Goal: Transaction & Acquisition: Book appointment/travel/reservation

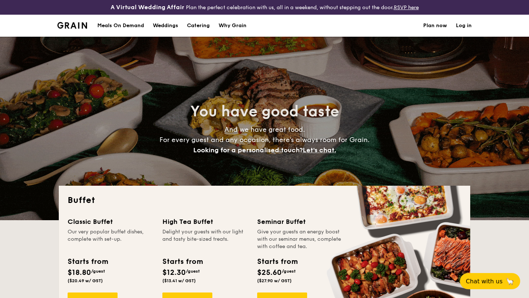
select select
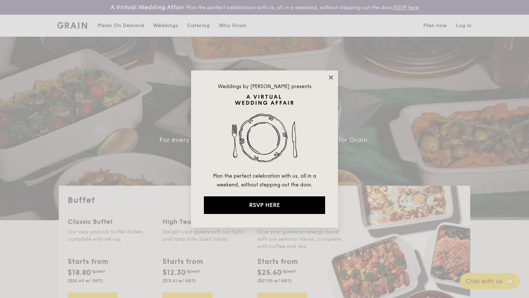
click at [332, 77] on icon at bounding box center [331, 77] width 7 height 7
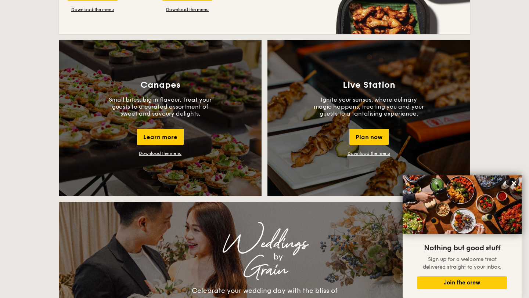
scroll to position [618, 0]
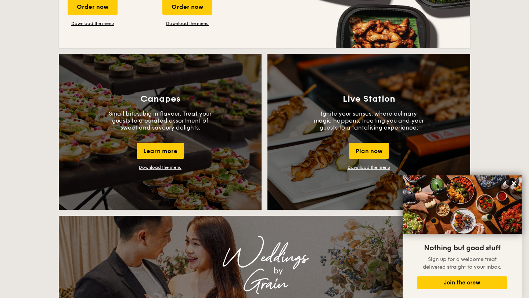
click at [333, 155] on div "Live Station Ignite your senses, where culinary magic happens, treating you and…" at bounding box center [368, 132] width 203 height 156
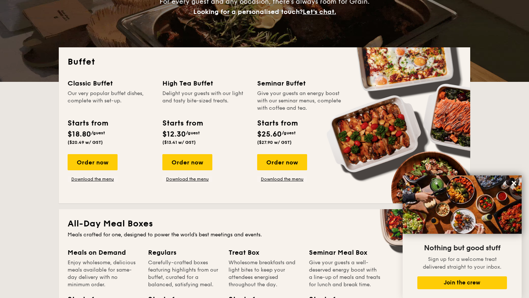
scroll to position [129, 0]
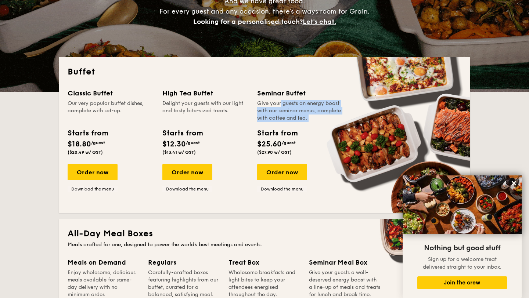
drag, startPoint x: 263, startPoint y: 104, endPoint x: 271, endPoint y: 121, distance: 18.7
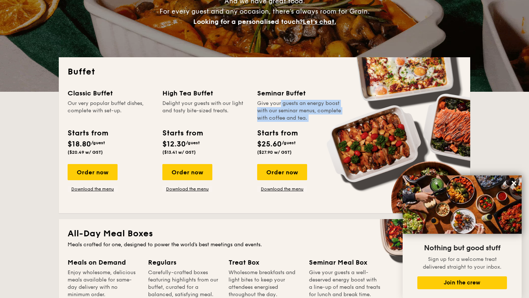
click at [271, 122] on div "Give your guests an energy boost with our seminar menus, complete with coffee a…" at bounding box center [300, 111] width 86 height 22
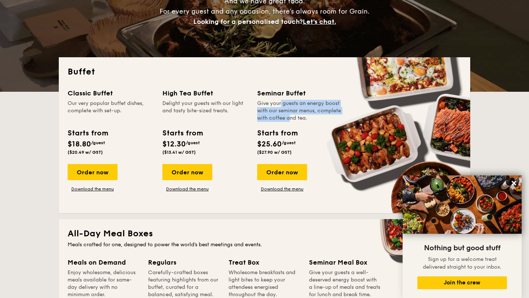
drag, startPoint x: 113, startPoint y: 104, endPoint x: 124, endPoint y: 107, distance: 12.1
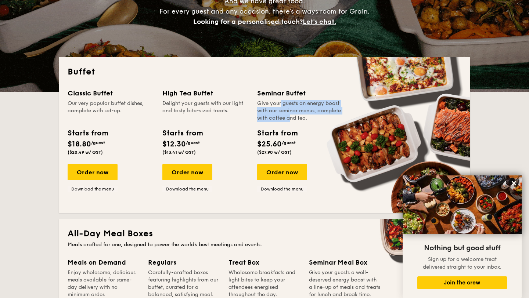
click at [129, 108] on div "Our very popular buffet dishes, complete with set-up." at bounding box center [111, 111] width 86 height 22
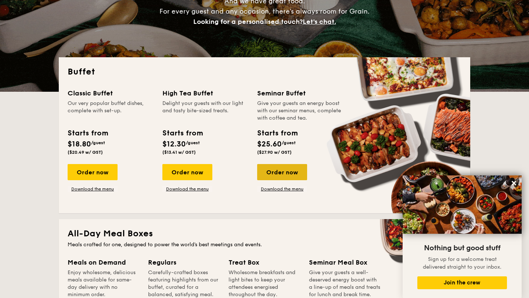
click at [273, 179] on div "Order now" at bounding box center [282, 172] width 50 height 16
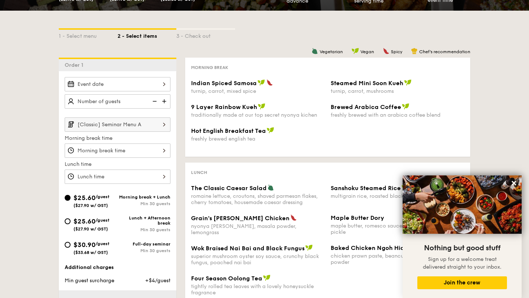
scroll to position [136, 0]
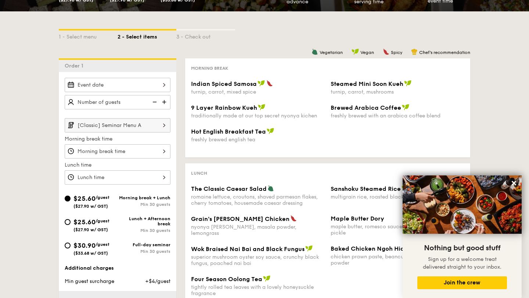
scroll to position [143, 0]
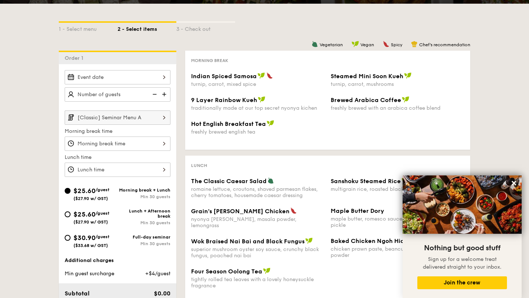
select select
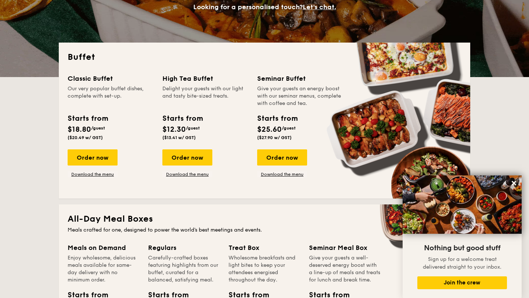
click at [90, 149] on div "Classic Buffet Our very popular buffet dishes, complete with set-up. Starts fro…" at bounding box center [115, 125] width 95 height 104
click at [90, 154] on div "Order now" at bounding box center [93, 157] width 50 height 16
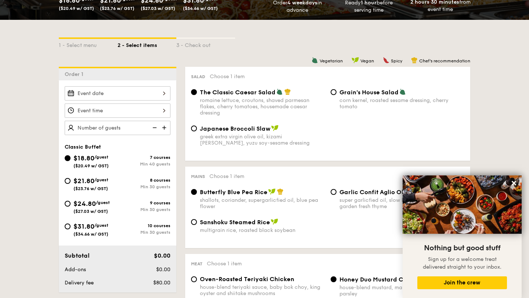
scroll to position [155, 0]
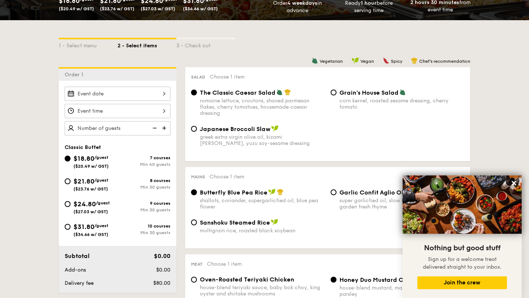
click at [136, 94] on div at bounding box center [118, 94] width 106 height 14
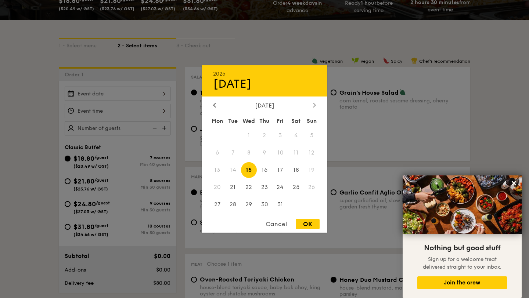
click at [315, 108] on div at bounding box center [314, 105] width 7 height 7
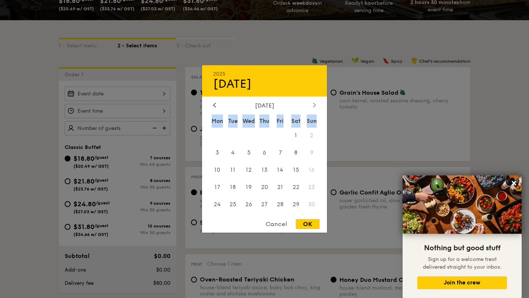
click at [315, 108] on div at bounding box center [314, 105] width 7 height 7
click at [315, 109] on div "February 2026 Mon Tue Wed Thu Fri Sat Sun 1 2 3 4 5 6 7 8 9 10 11 12 13 14 15 1…" at bounding box center [264, 158] width 125 height 112
click at [315, 107] on div at bounding box center [314, 105] width 7 height 7
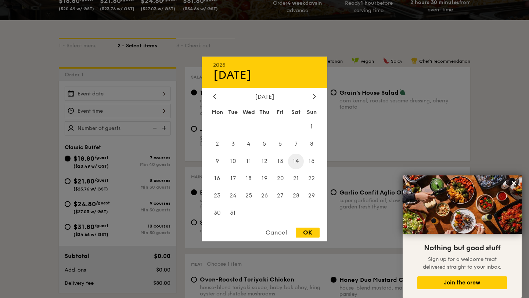
click at [298, 155] on span "14" at bounding box center [296, 162] width 16 height 16
click at [308, 232] on div "OK" at bounding box center [308, 233] width 24 height 10
type input "Mar 14, 2026"
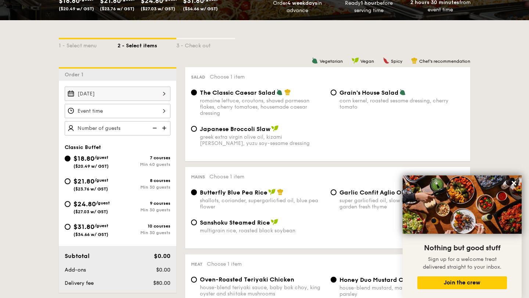
click at [139, 113] on div at bounding box center [118, 111] width 106 height 14
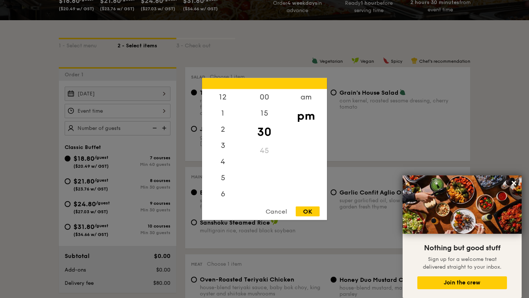
scroll to position [32, 0]
click at [268, 98] on div "00" at bounding box center [263, 99] width 41 height 21
click at [308, 212] on div "OK" at bounding box center [308, 212] width 24 height 10
type input "7:00PM"
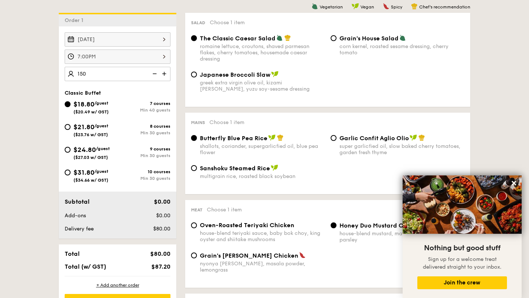
scroll to position [213, 0]
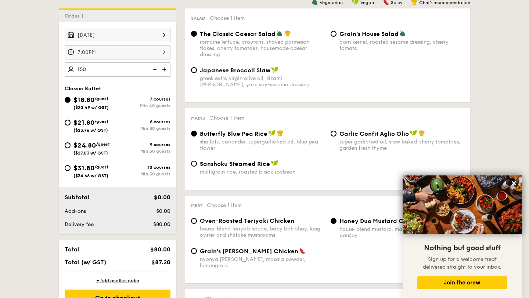
type input "150 guests"
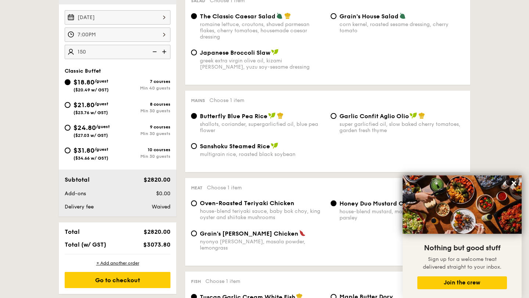
scroll to position [227, 0]
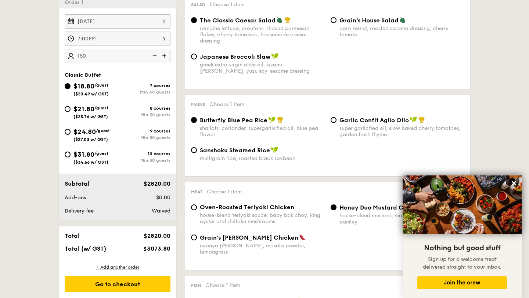
click at [68, 159] on div "$31.80 /guest ($34.66 w/ GST)" at bounding box center [91, 156] width 53 height 15
click at [68, 158] on input "$31.80 /guest ($34.66 w/ GST) 10 courses Min 30 guests" at bounding box center [68, 155] width 6 height 6
radio input "true"
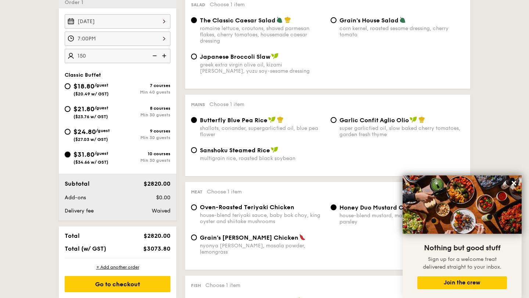
radio input "true"
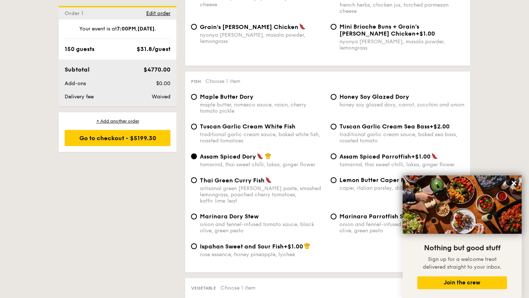
scroll to position [693, 0]
click at [156, 15] on span "Edit order" at bounding box center [158, 13] width 24 height 6
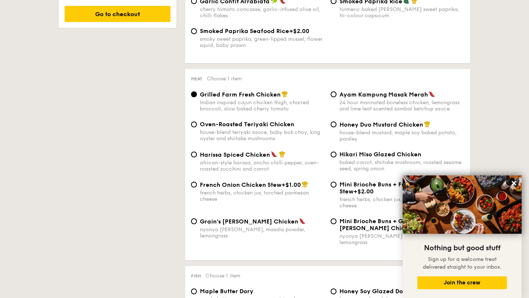
scroll to position [211, 0]
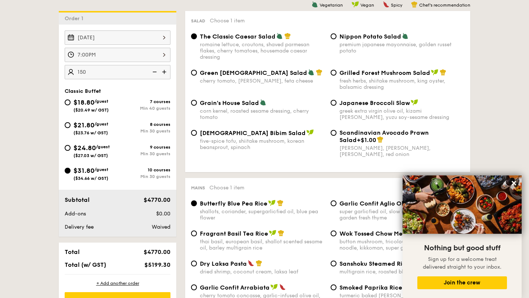
click at [88, 147] on span "$24.80" at bounding box center [84, 148] width 22 height 8
click at [71, 147] on input "$24.80 /guest ($27.03 w/ GST) 9 courses Min 30 guests" at bounding box center [68, 148] width 6 height 6
radio input "true"
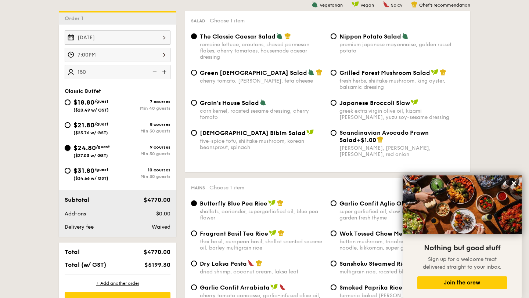
radio input "true"
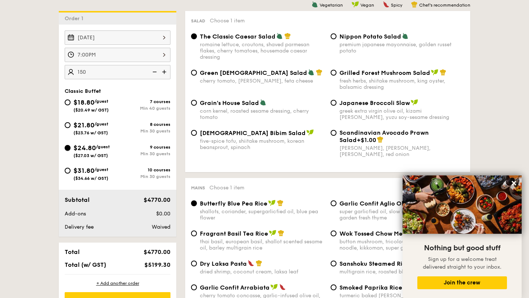
radio input "true"
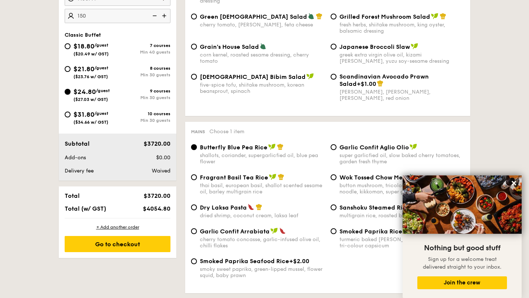
scroll to position [267, 0]
click at [517, 183] on icon at bounding box center [513, 183] width 7 height 7
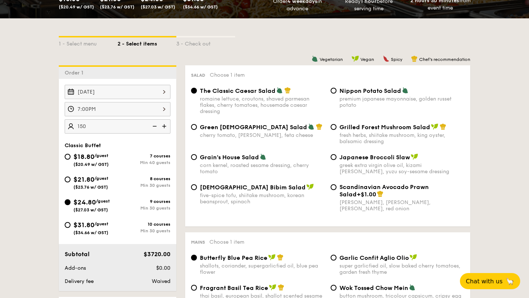
scroll to position [0, 0]
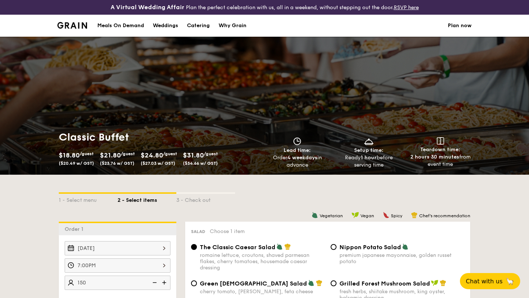
click at [202, 24] on div "Catering" at bounding box center [198, 26] width 23 height 22
select select
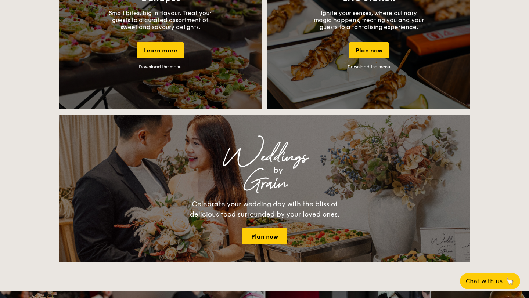
scroll to position [722, 0]
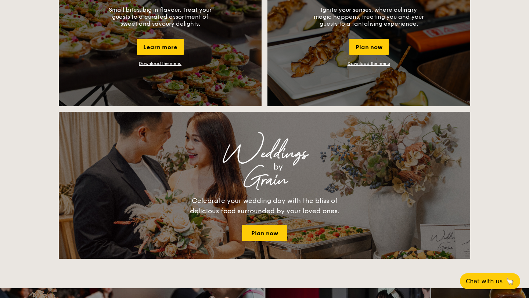
click at [255, 174] on div "Grain" at bounding box center [264, 180] width 282 height 13
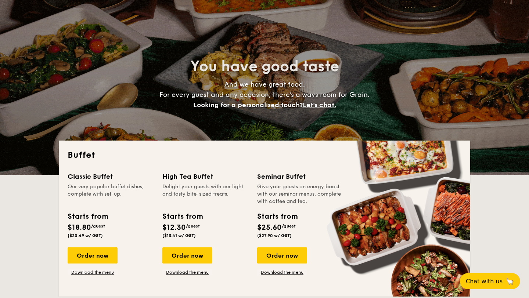
scroll to position [0, 0]
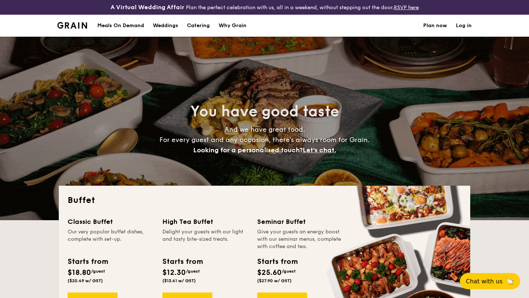
click at [139, 24] on div "Meals On Demand" at bounding box center [120, 26] width 47 height 22
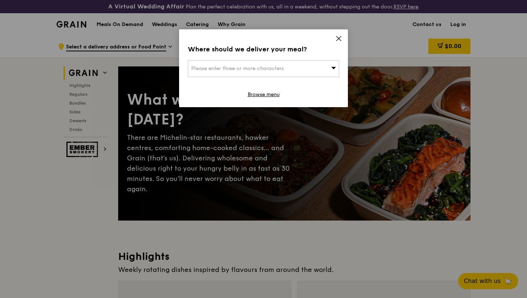
click at [336, 40] on icon at bounding box center [339, 38] width 7 height 7
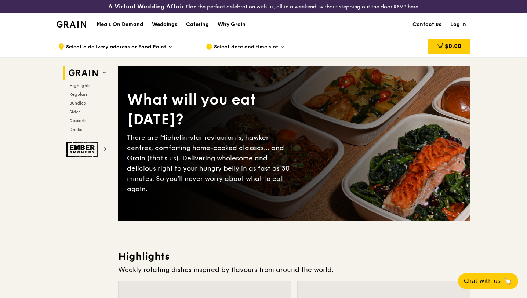
click at [164, 24] on div "Weddings" at bounding box center [164, 25] width 25 height 22
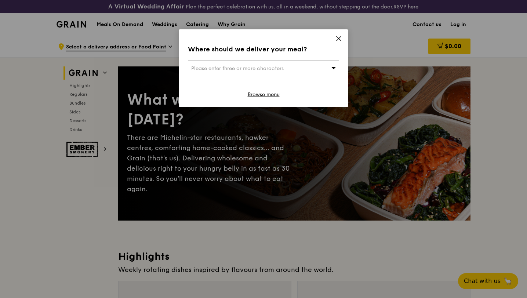
click at [347, 37] on div "Where should we deliver your meal? Please enter three or more characters Browse…" at bounding box center [263, 68] width 169 height 78
click at [325, 33] on div "Where should we deliver your meal? Please enter three or more characters Browse…" at bounding box center [263, 68] width 169 height 78
click at [338, 39] on icon at bounding box center [339, 38] width 7 height 7
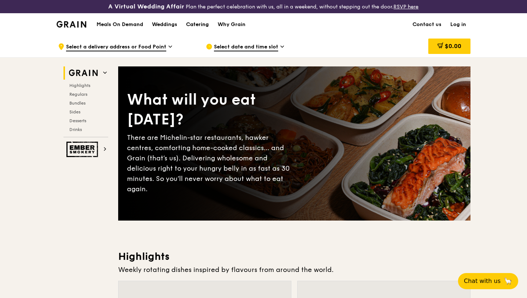
click at [201, 21] on div "Catering" at bounding box center [197, 25] width 23 height 22
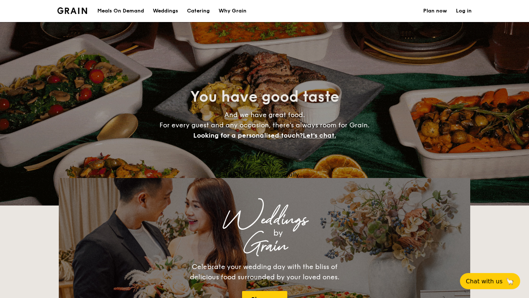
select select
